Goal: Communication & Community: Share content

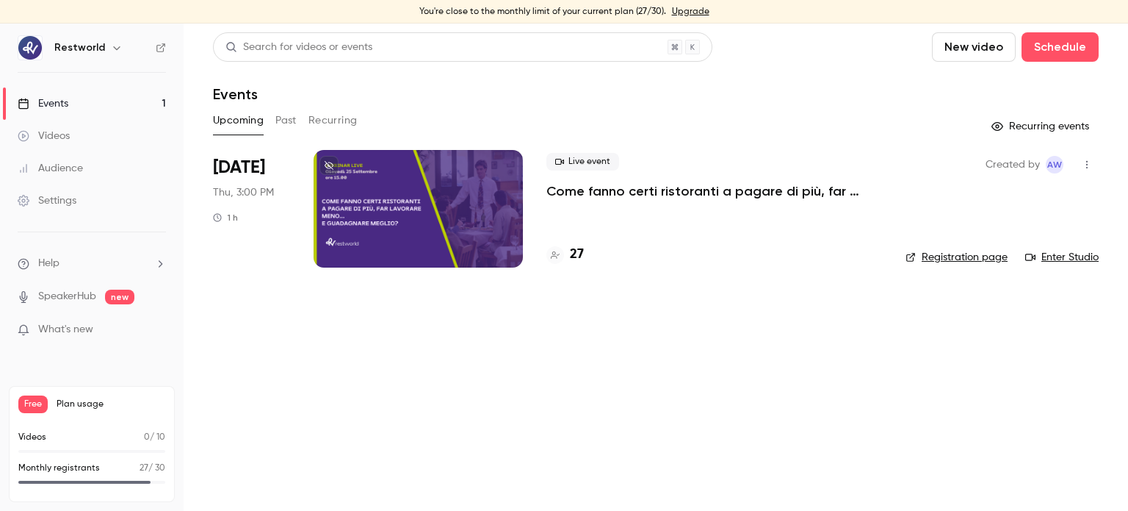
drag, startPoint x: 0, startPoint y: 0, endPoint x: 565, endPoint y: 136, distance: 581.0
click at [576, 136] on div "Upcoming Past Recurring" at bounding box center [656, 123] width 886 height 29
click at [596, 196] on p "Come fanno certi ristoranti a pagare di più, far lavorare meno… e guadagnare me…" at bounding box center [715, 191] width 336 height 18
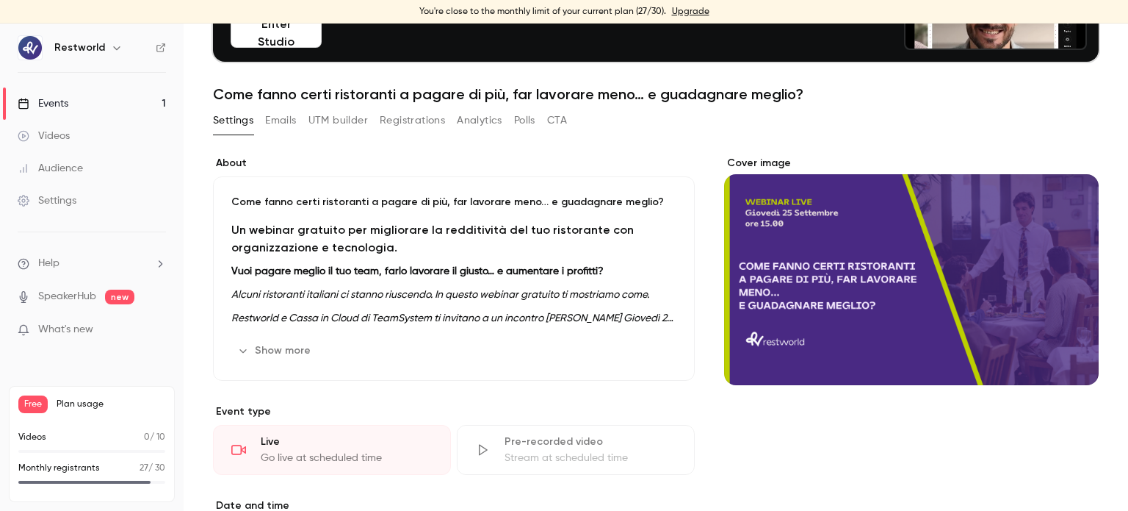
scroll to position [164, 0]
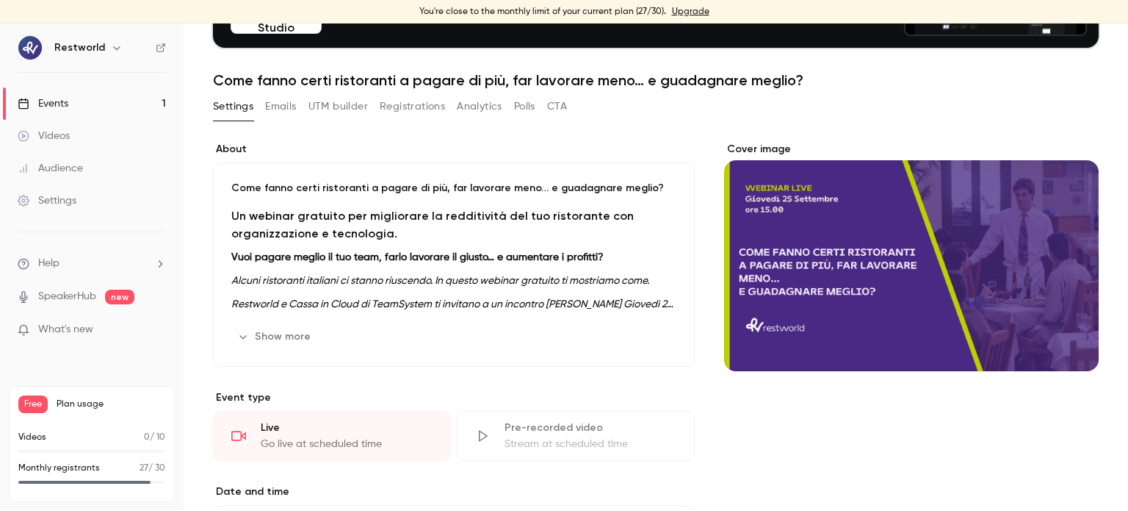
click at [281, 336] on button "Show more" at bounding box center [275, 337] width 88 height 24
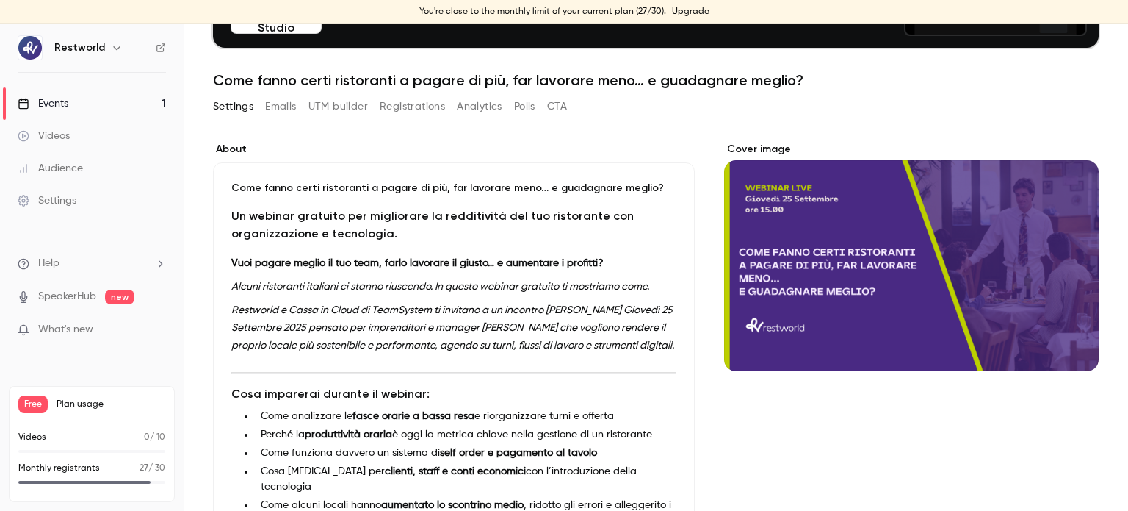
click at [233, 184] on p "Come fanno certi ristoranti a pagare di più, far lavorare meno… e guadagnare me…" at bounding box center [453, 188] width 445 height 15
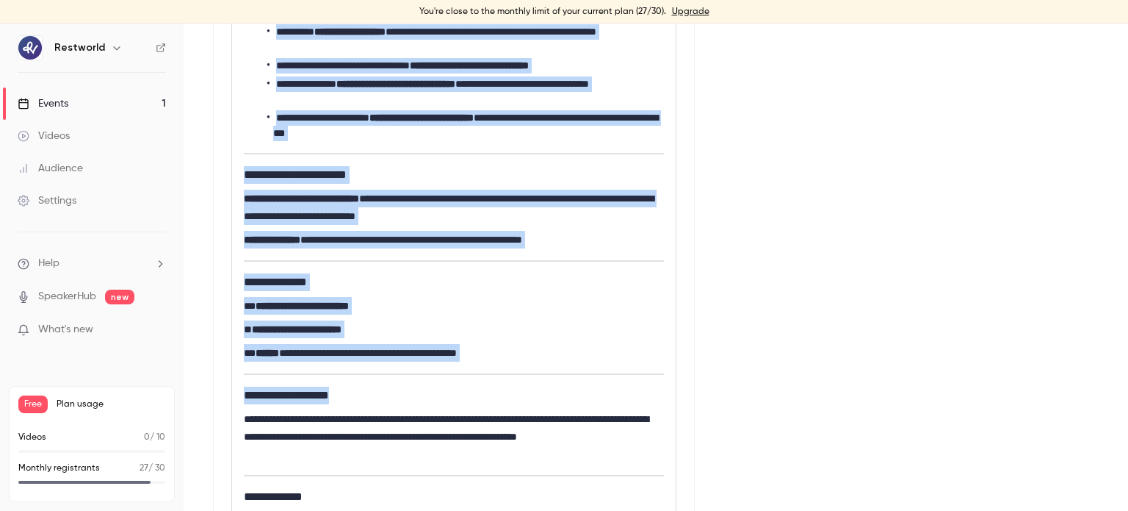
scroll to position [664, 0]
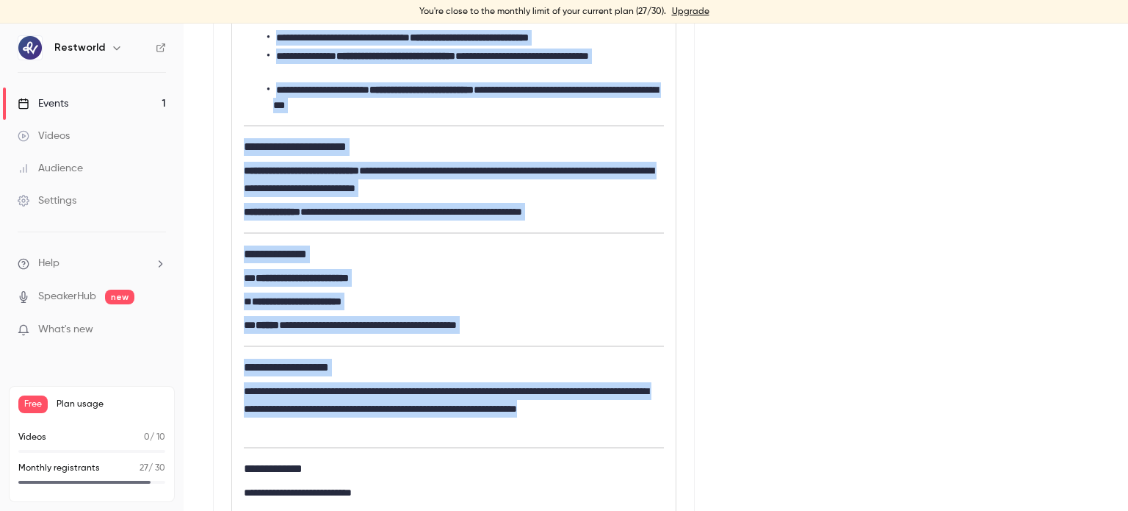
drag, startPoint x: 242, startPoint y: 292, endPoint x: 429, endPoint y: 467, distance: 256.2
click at [429, 467] on div "**********" at bounding box center [454, 160] width 444 height 760
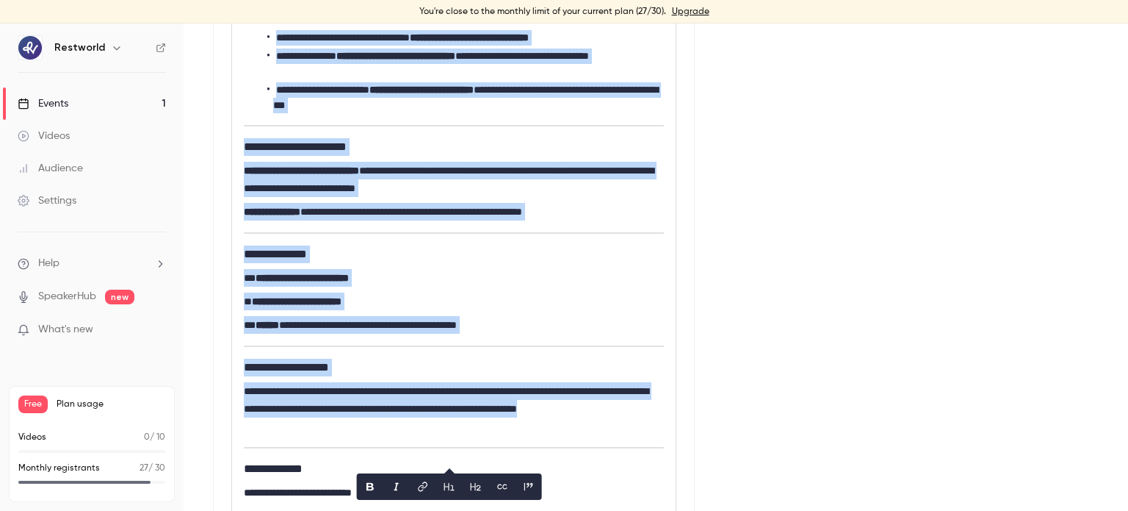
copy div "**********"
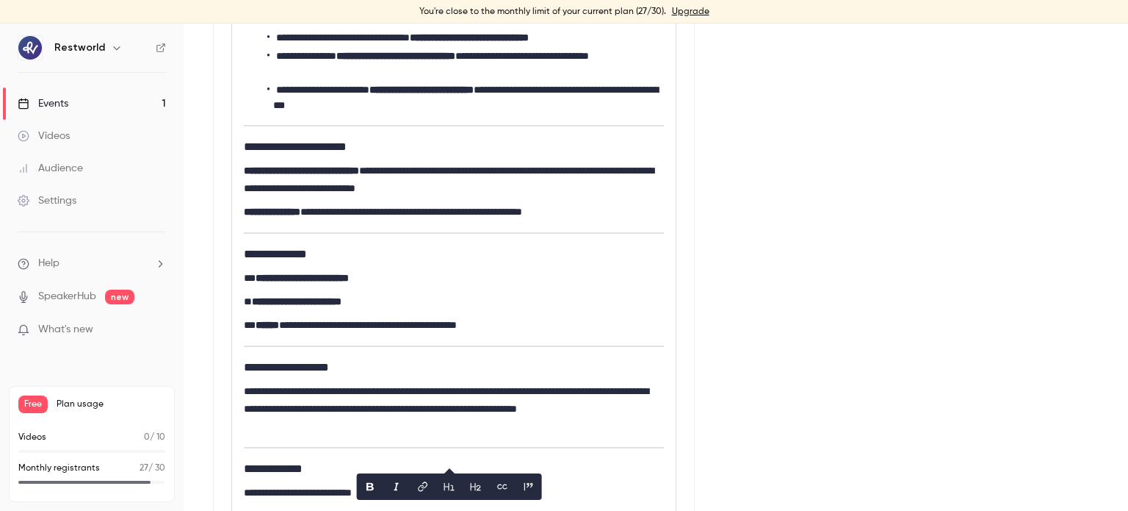
click at [775, 347] on div "Cover image" at bounding box center [911, 400] width 375 height 1516
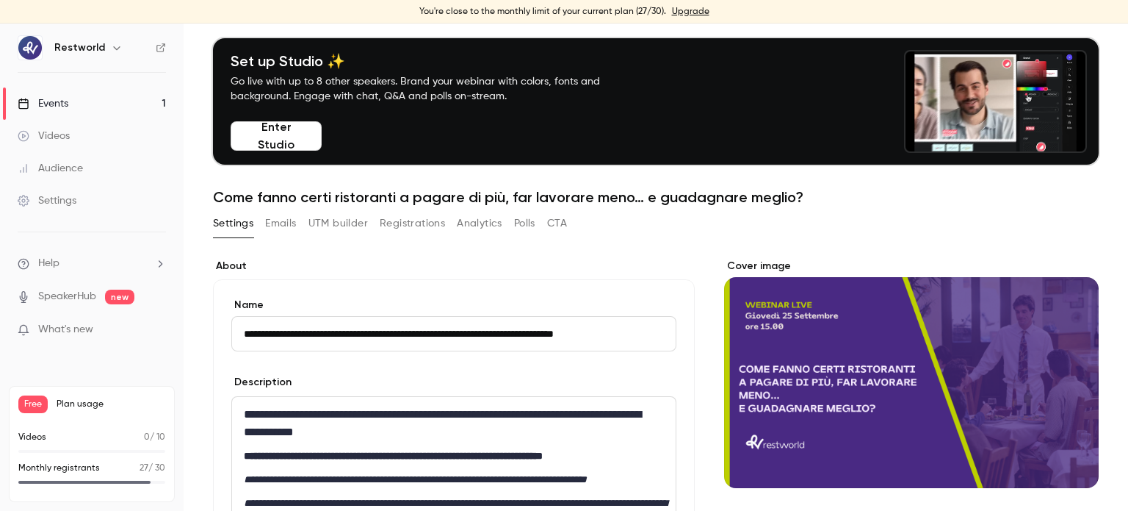
scroll to position [32, 0]
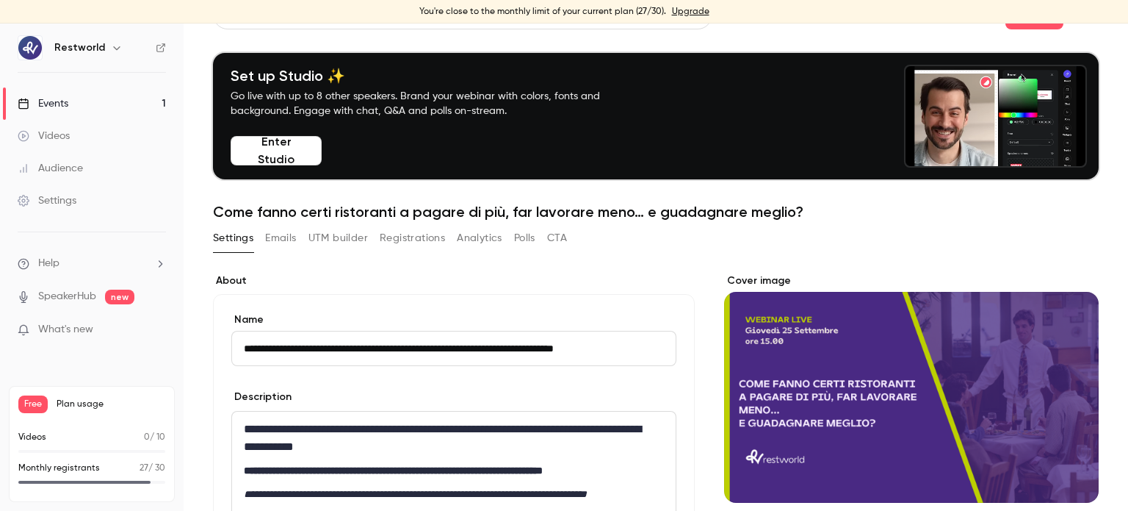
click at [227, 237] on button "Settings" at bounding box center [233, 238] width 40 height 24
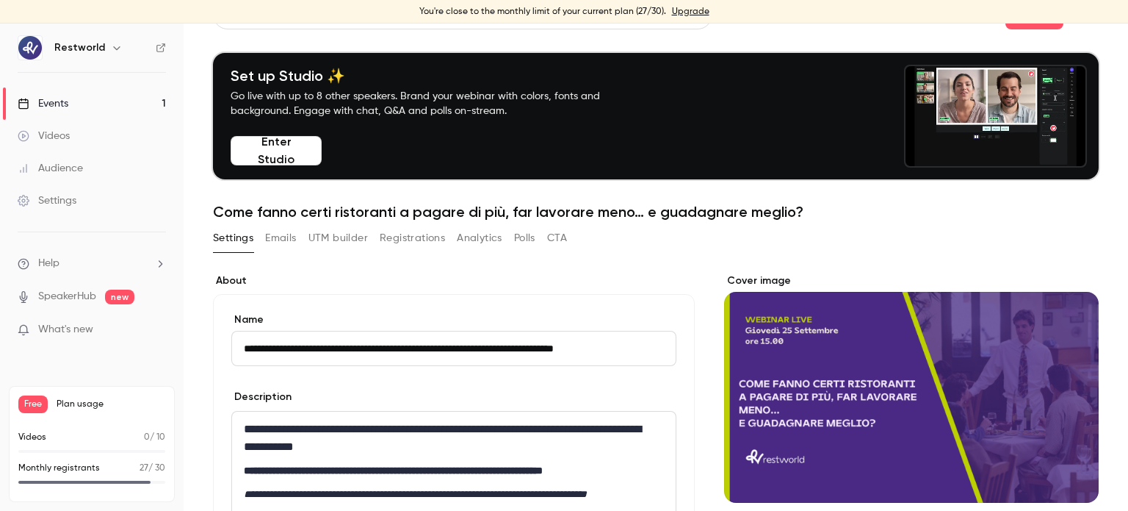
click at [273, 231] on button "Emails" at bounding box center [280, 238] width 31 height 24
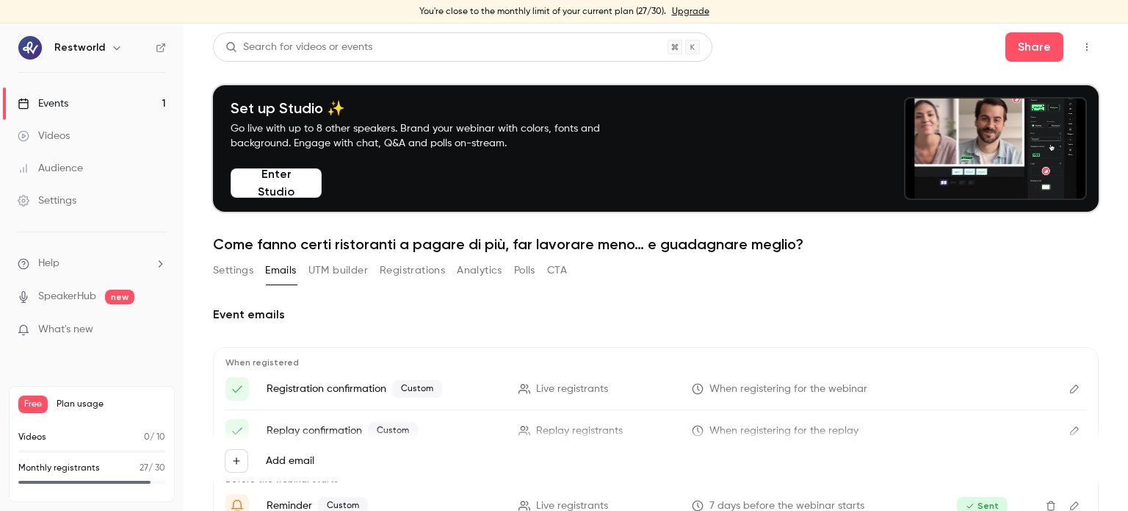
click at [412, 273] on button "Registrations" at bounding box center [412, 271] width 65 height 24
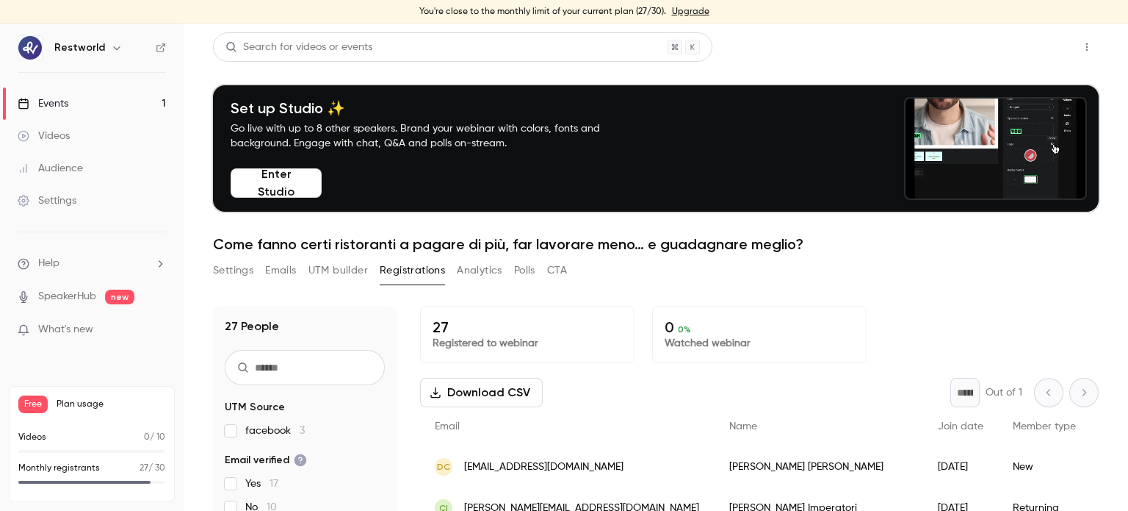
click at [1030, 54] on button "Share" at bounding box center [1035, 46] width 58 height 29
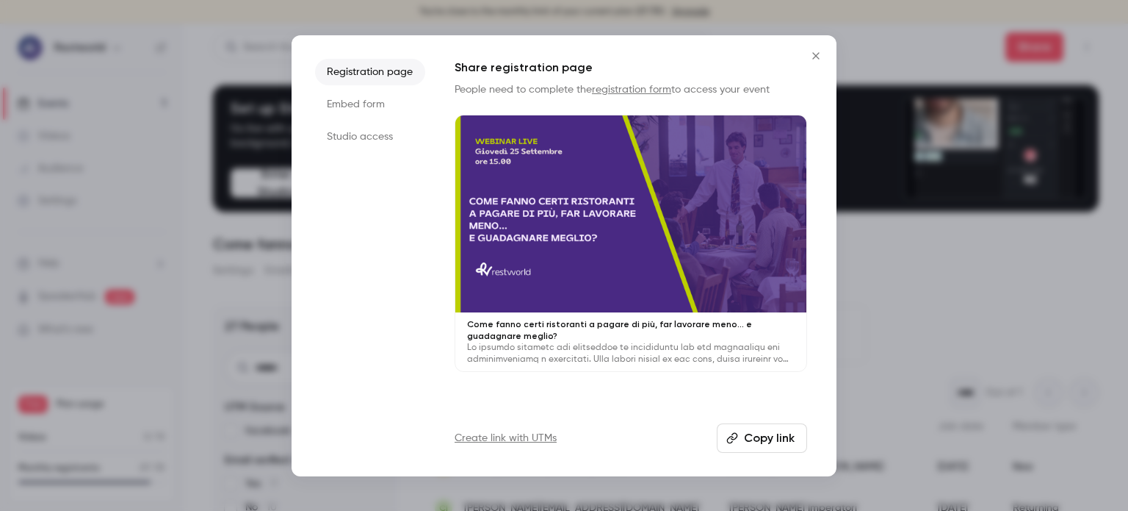
click at [757, 437] on button "Copy link" at bounding box center [762, 437] width 90 height 29
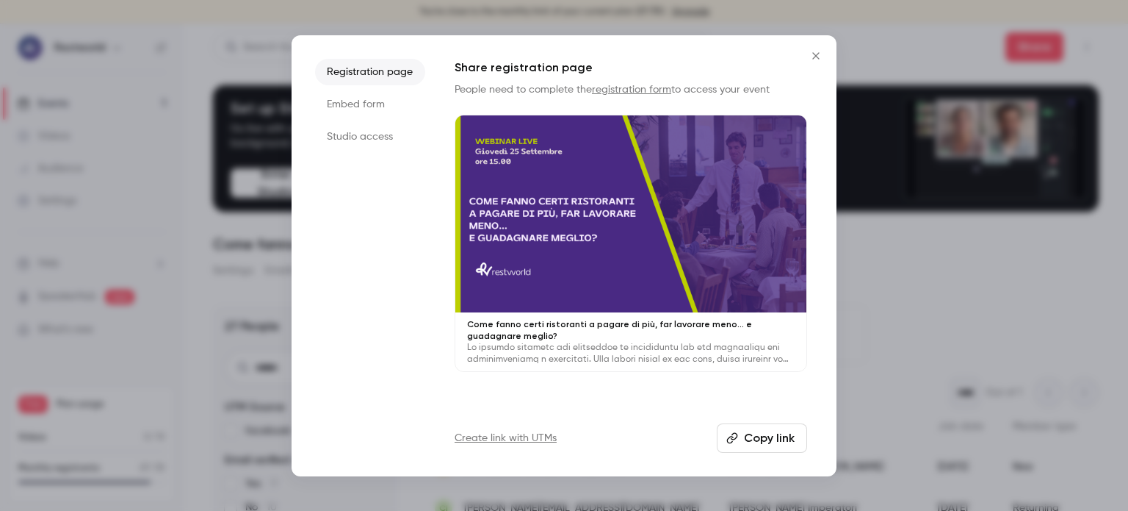
click at [779, 441] on button "Copy link" at bounding box center [762, 437] width 90 height 29
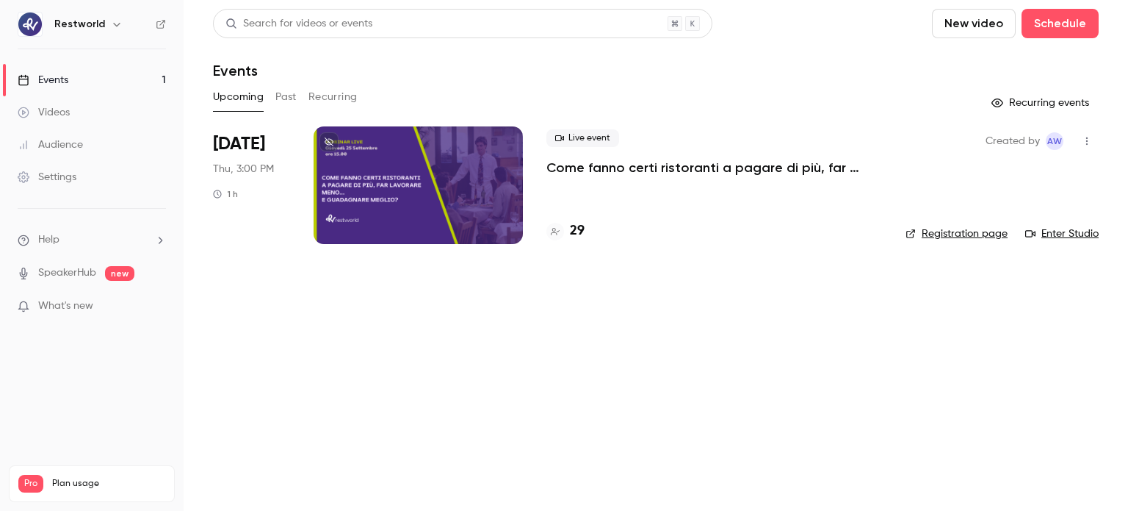
click at [773, 163] on p "Come fanno certi ristoranti a pagare di più, far lavorare meno… e guadagnare me…" at bounding box center [715, 168] width 336 height 18
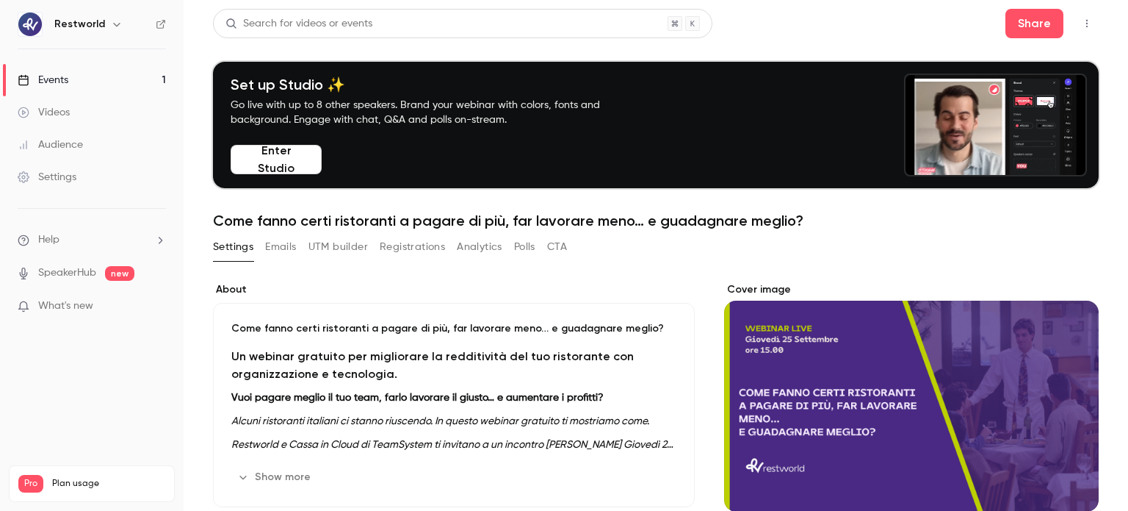
click at [420, 250] on button "Registrations" at bounding box center [412, 247] width 65 height 24
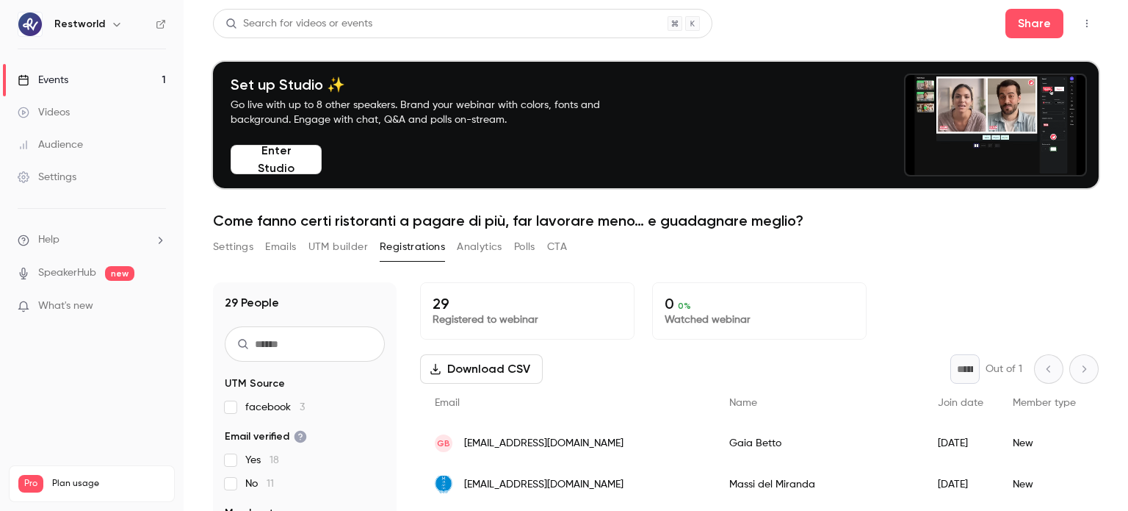
scroll to position [73, 0]
